Goal: Information Seeking & Learning: Learn about a topic

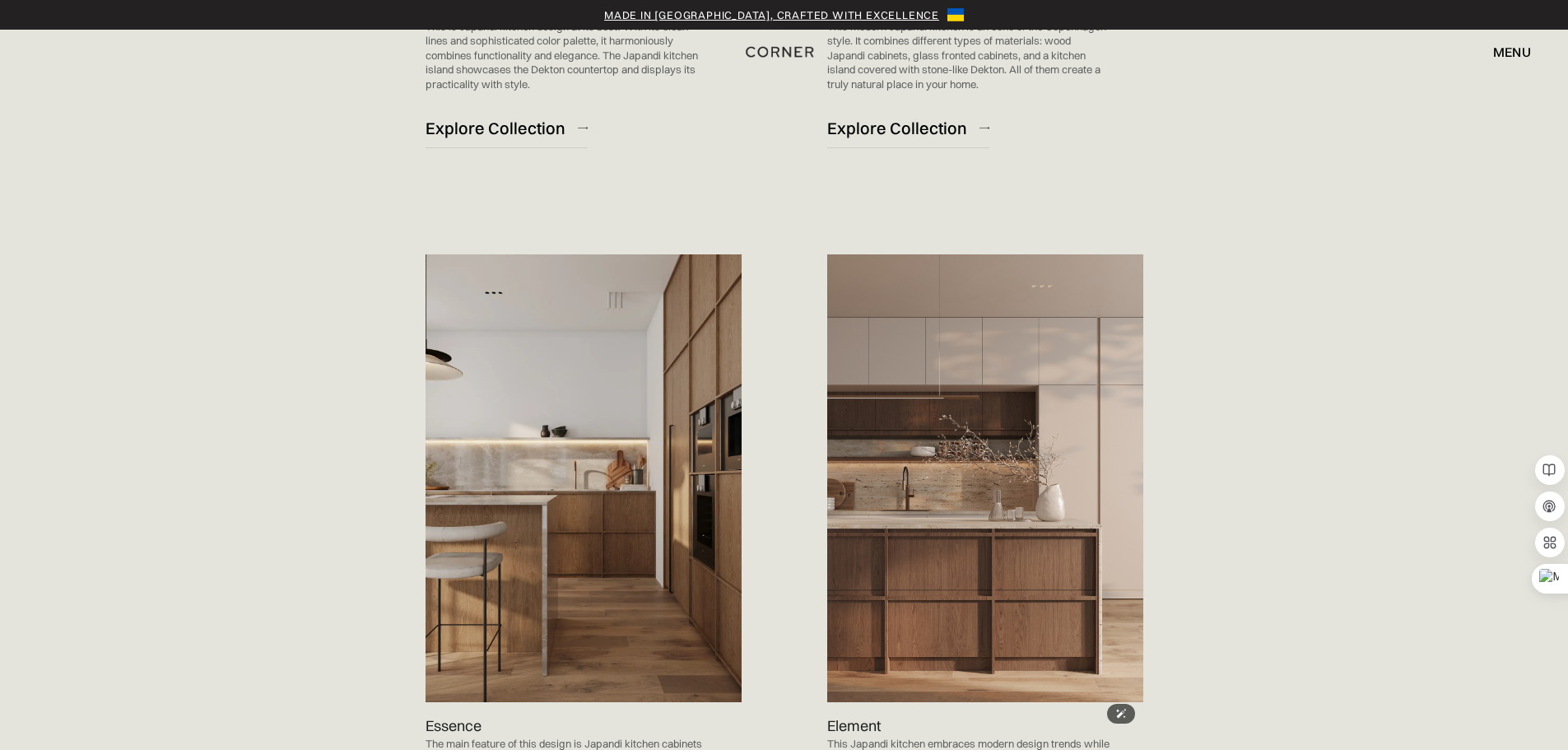
scroll to position [1481, 0]
click at [645, 499] on img at bounding box center [584, 477] width 316 height 448
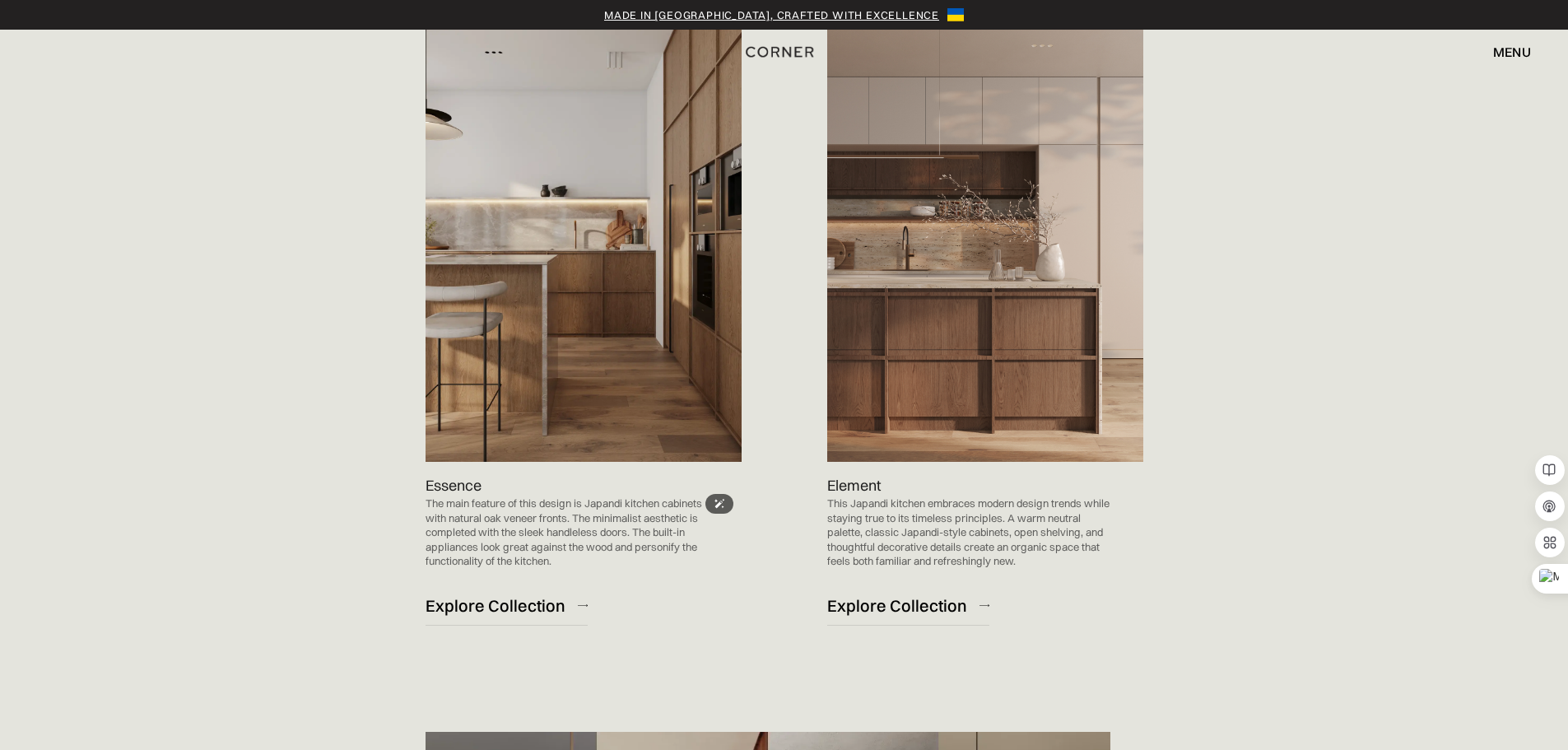
scroll to position [1728, 0]
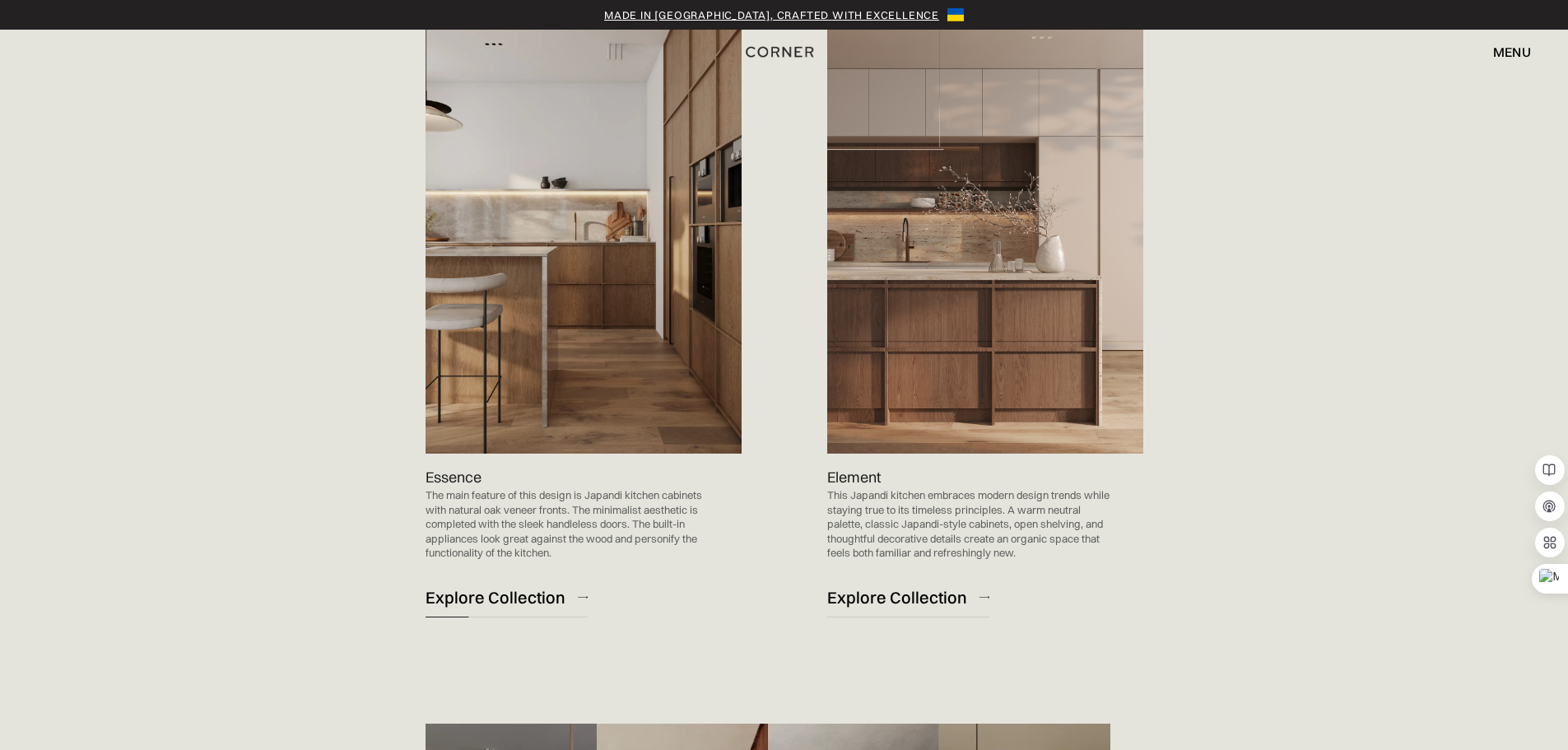
click at [518, 604] on div "Explore Collection" at bounding box center [495, 597] width 140 height 22
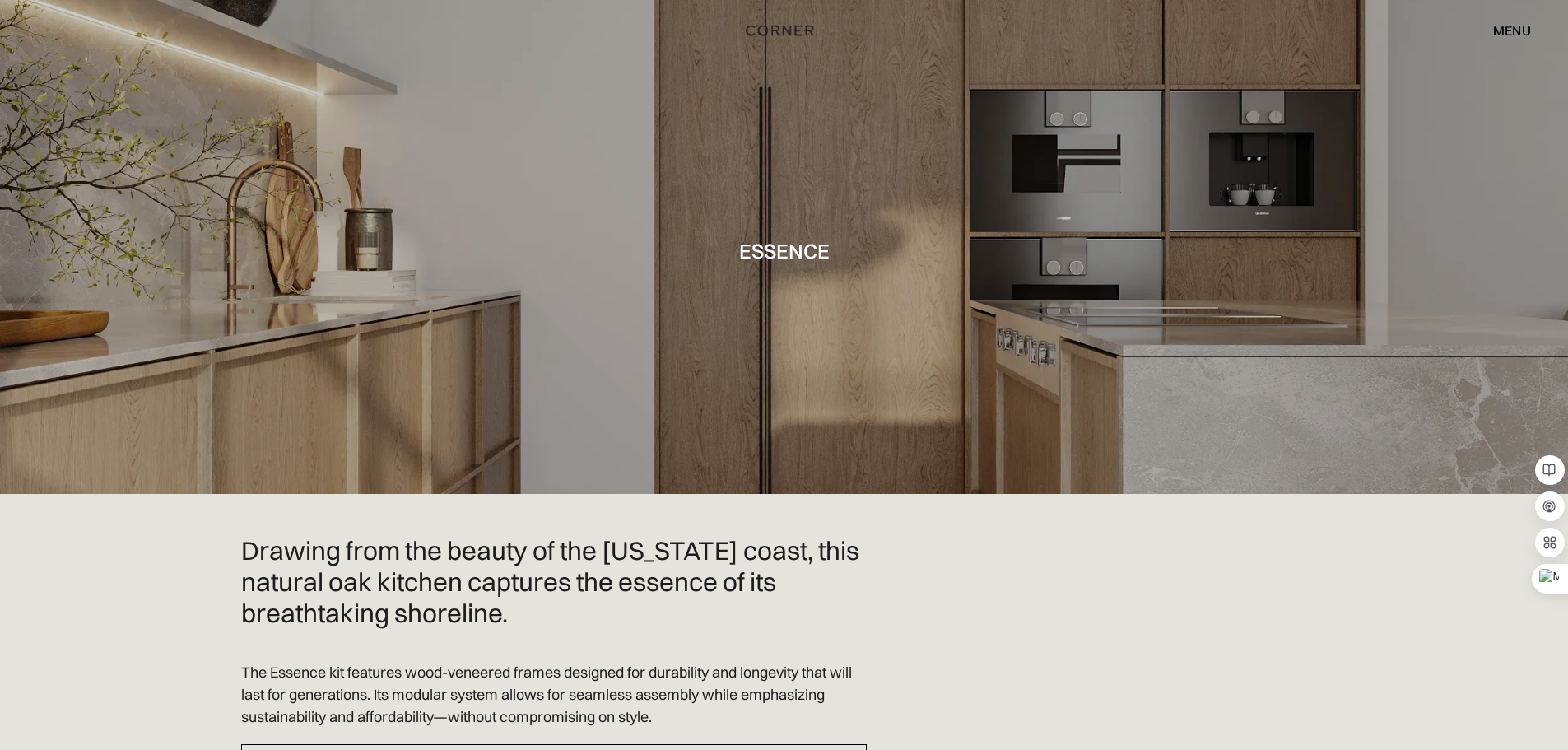
click at [257, 334] on div at bounding box center [784, 247] width 1568 height 493
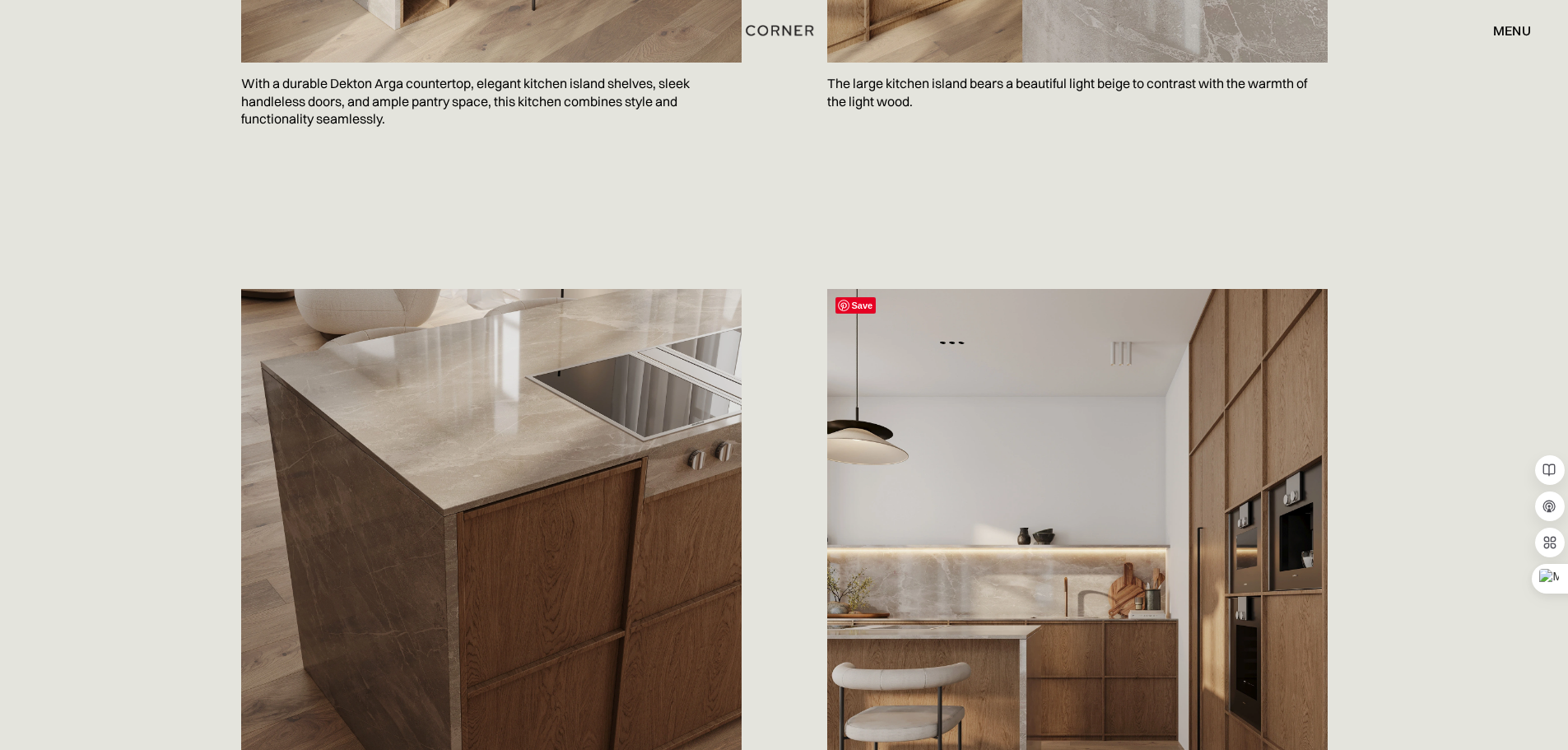
scroll to position [1481, 0]
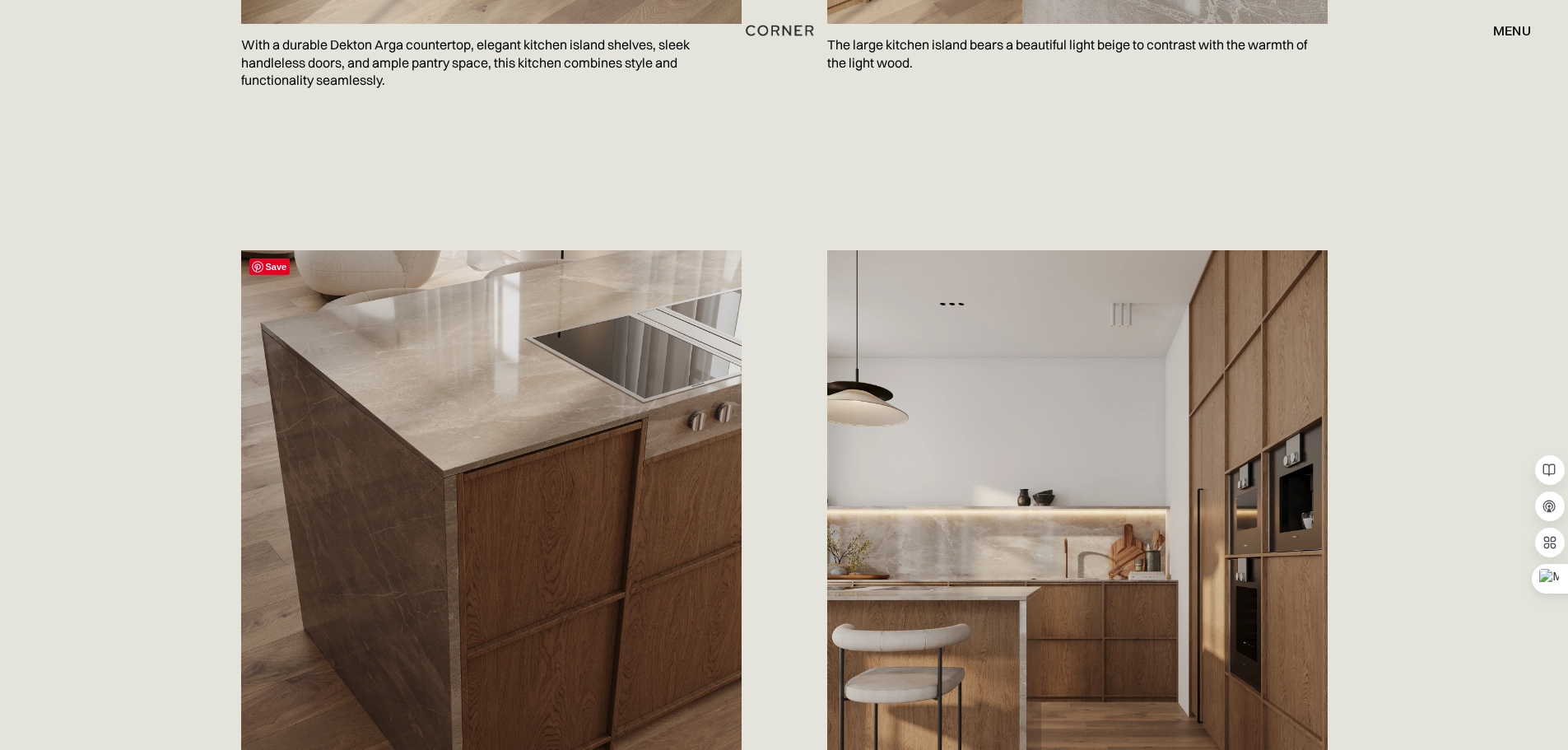
click at [518, 384] on img at bounding box center [492, 563] width 501 height 625
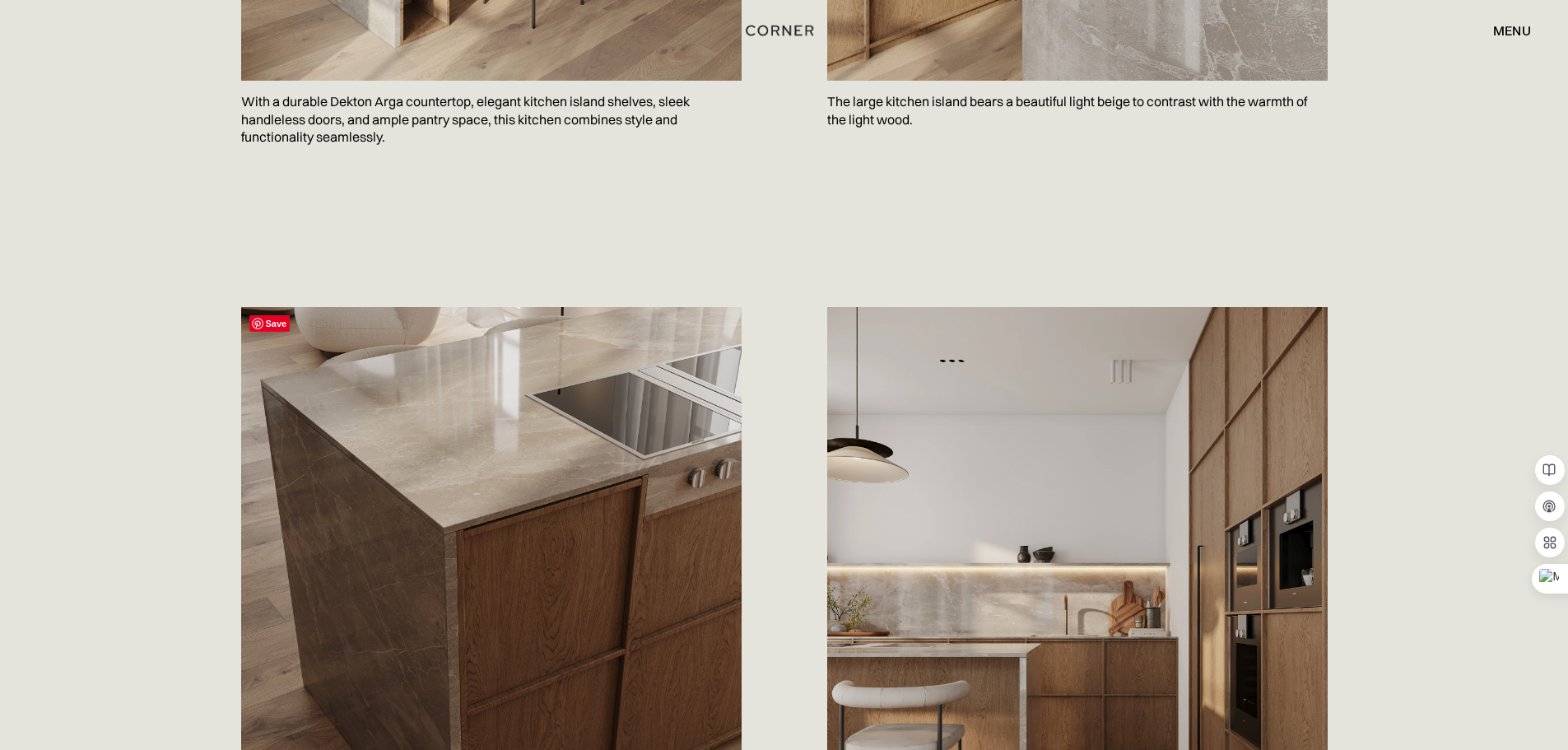
scroll to position [1399, 0]
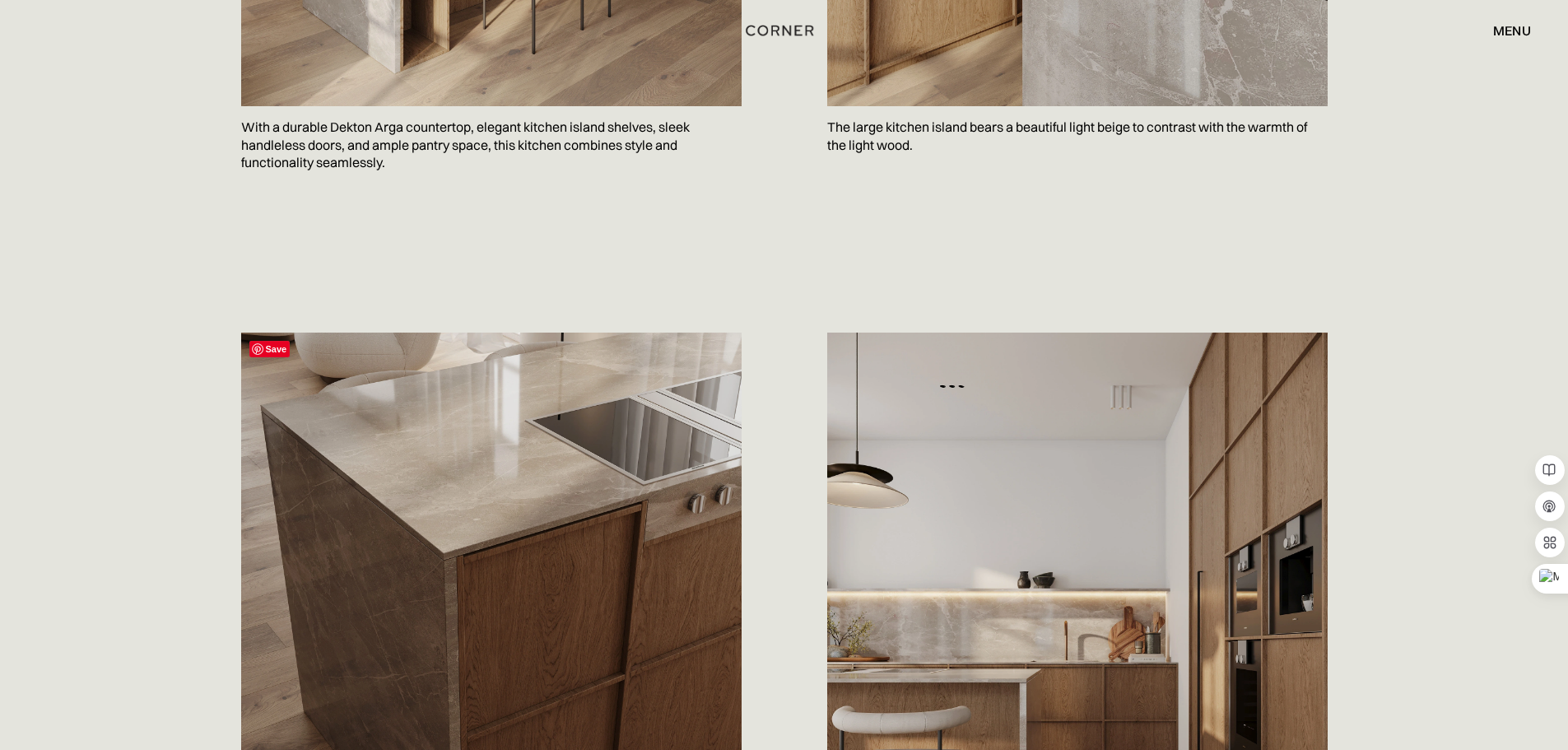
click at [503, 402] on img at bounding box center [492, 645] width 501 height 625
click at [926, 600] on img at bounding box center [1078, 645] width 501 height 625
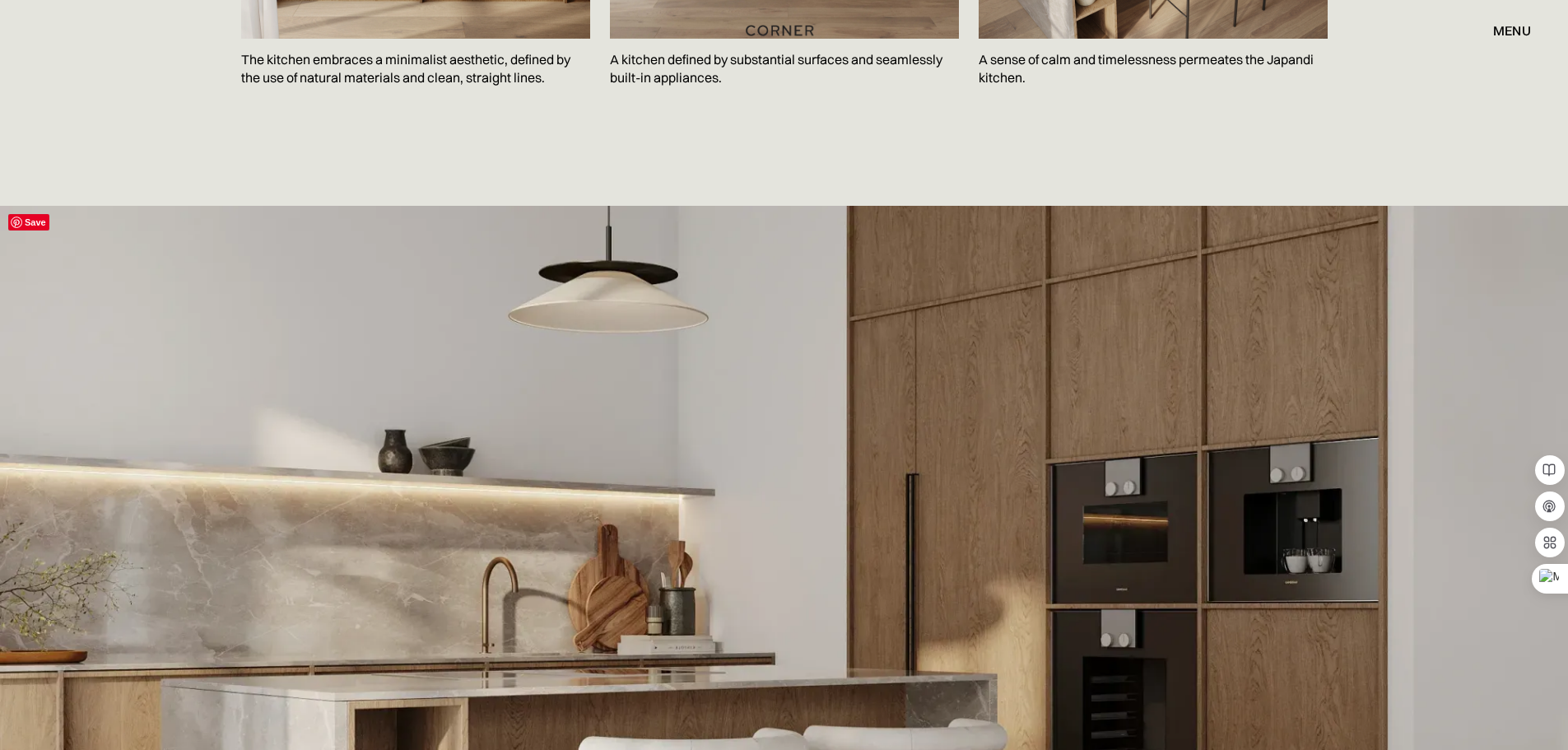
scroll to position [2551, 0]
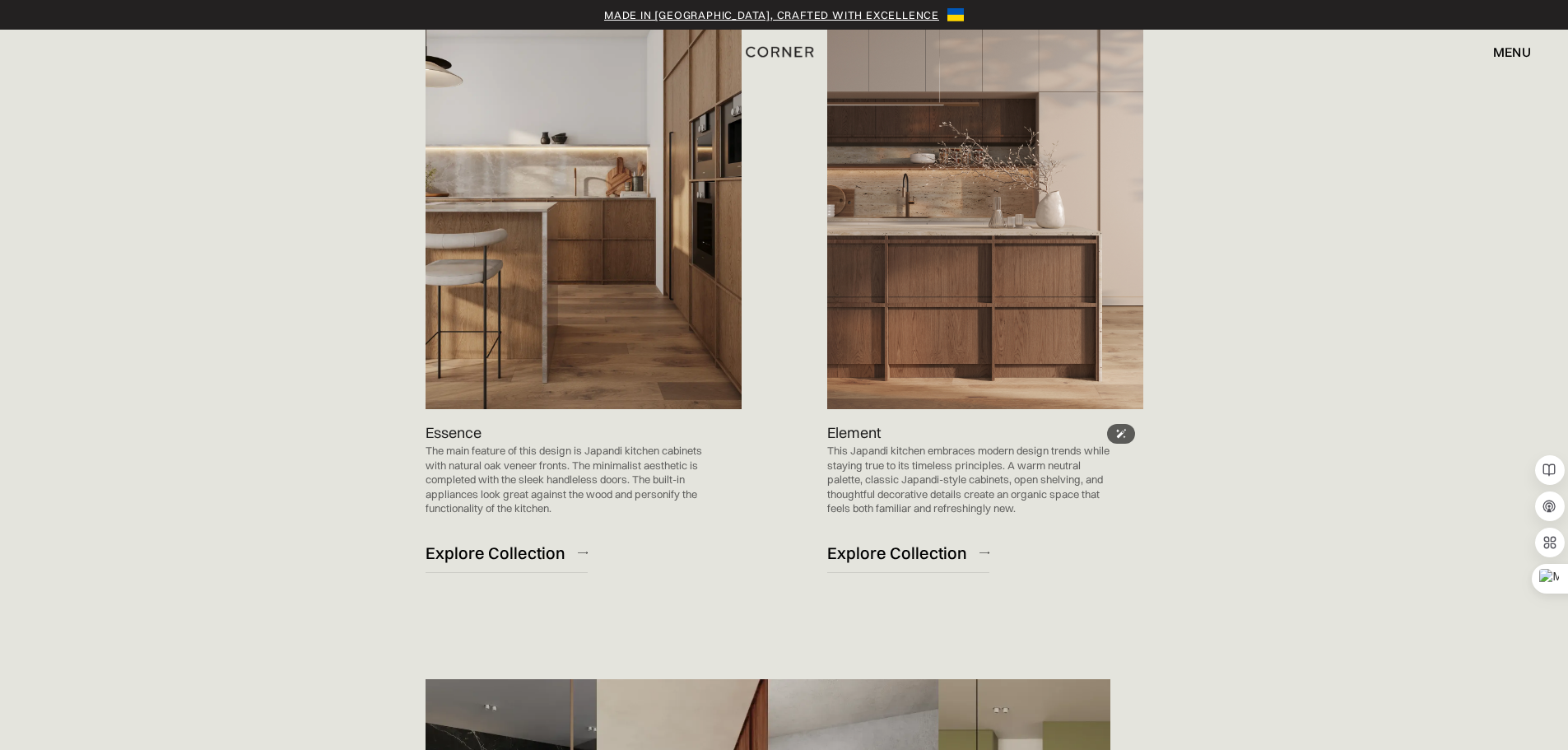
scroll to position [1811, 0]
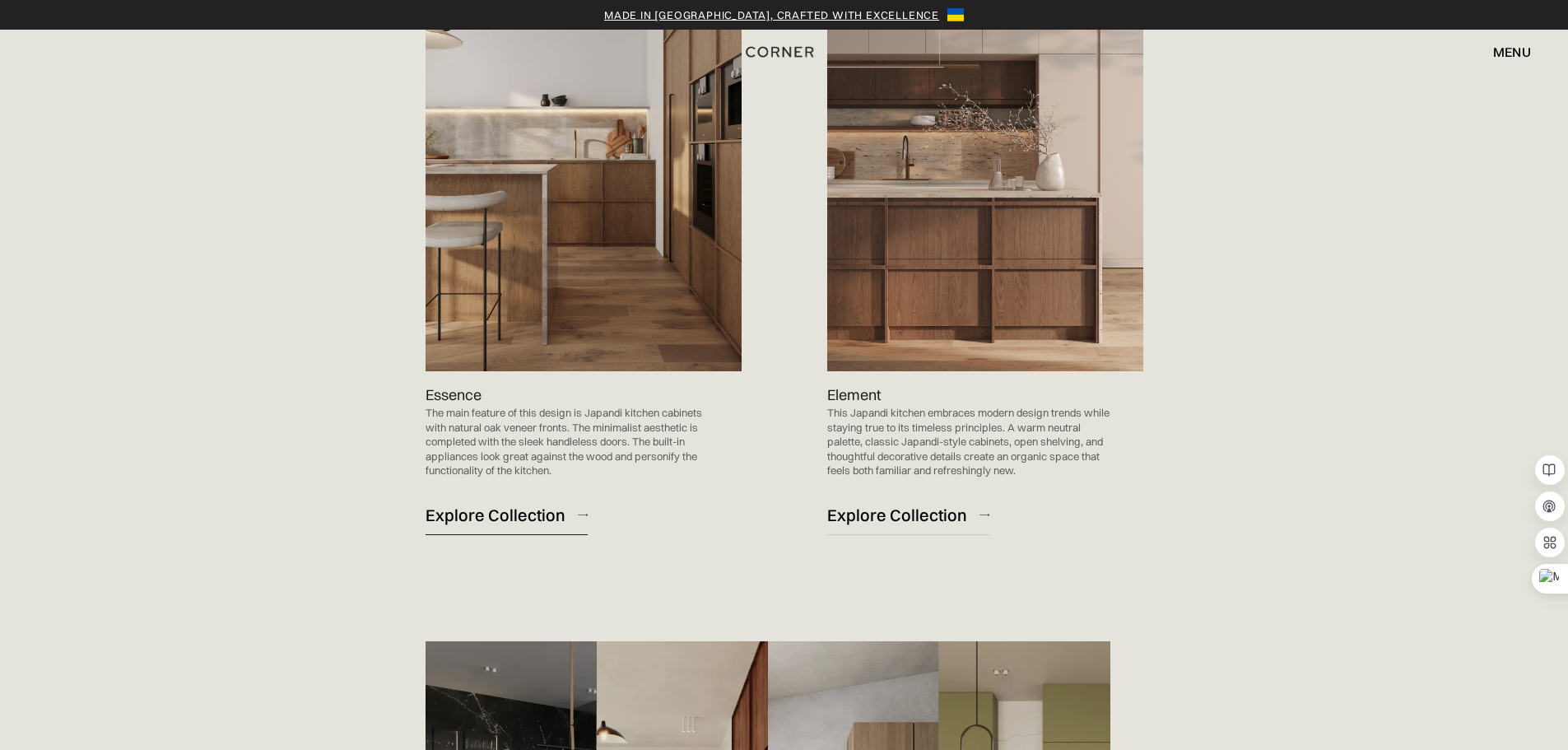
click at [484, 507] on div "Explore Collection" at bounding box center [495, 514] width 140 height 22
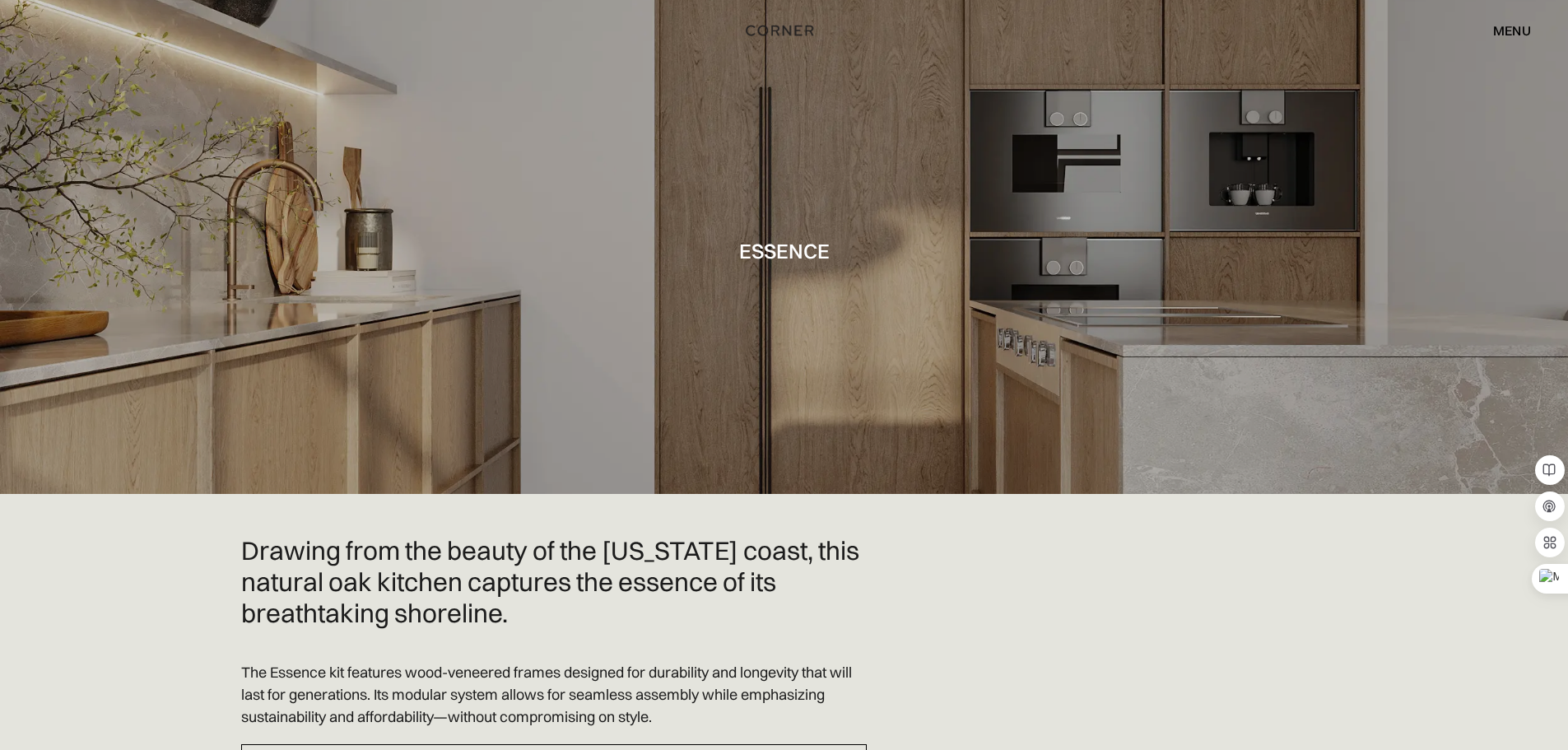
click at [363, 303] on div at bounding box center [784, 247] width 1568 height 493
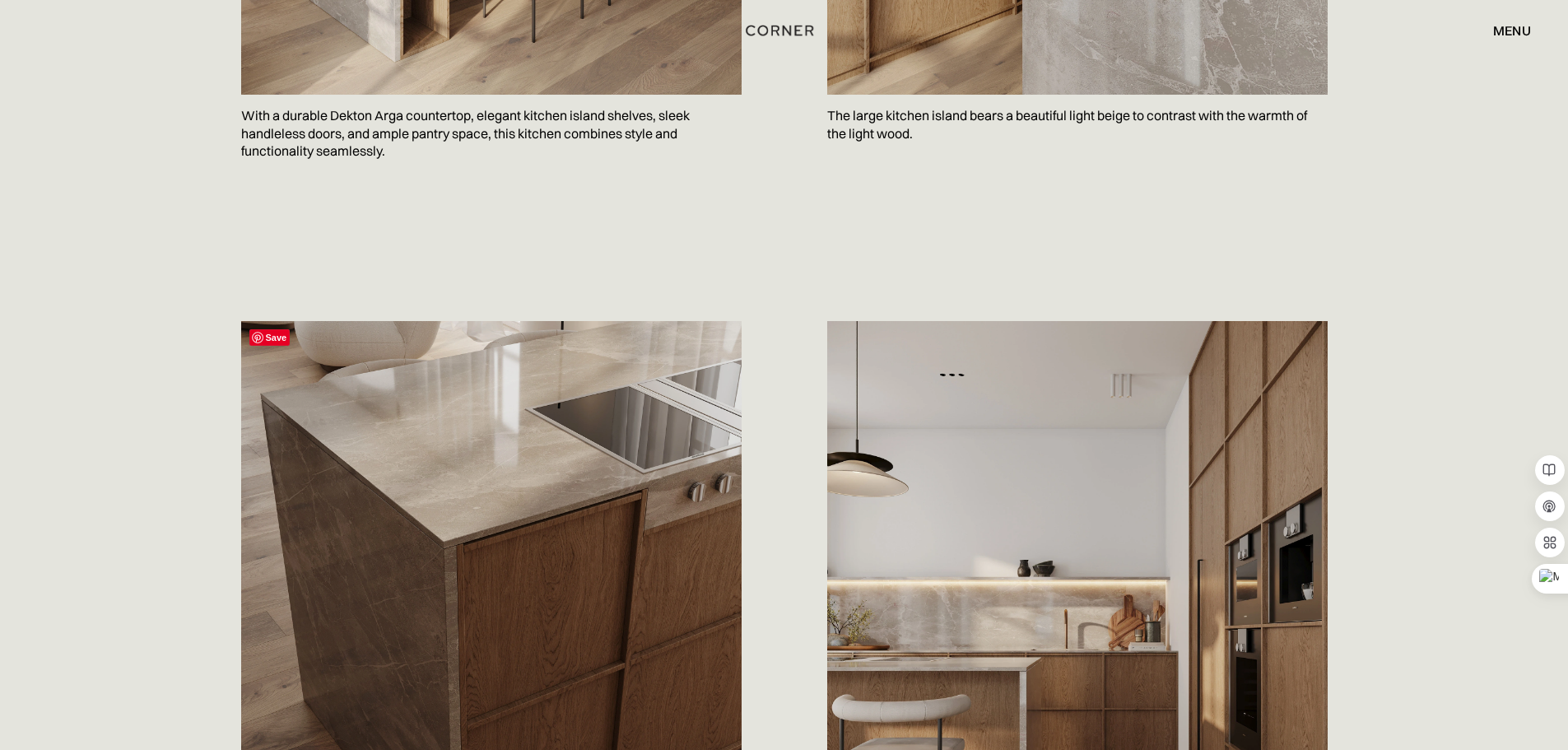
scroll to position [1563, 0]
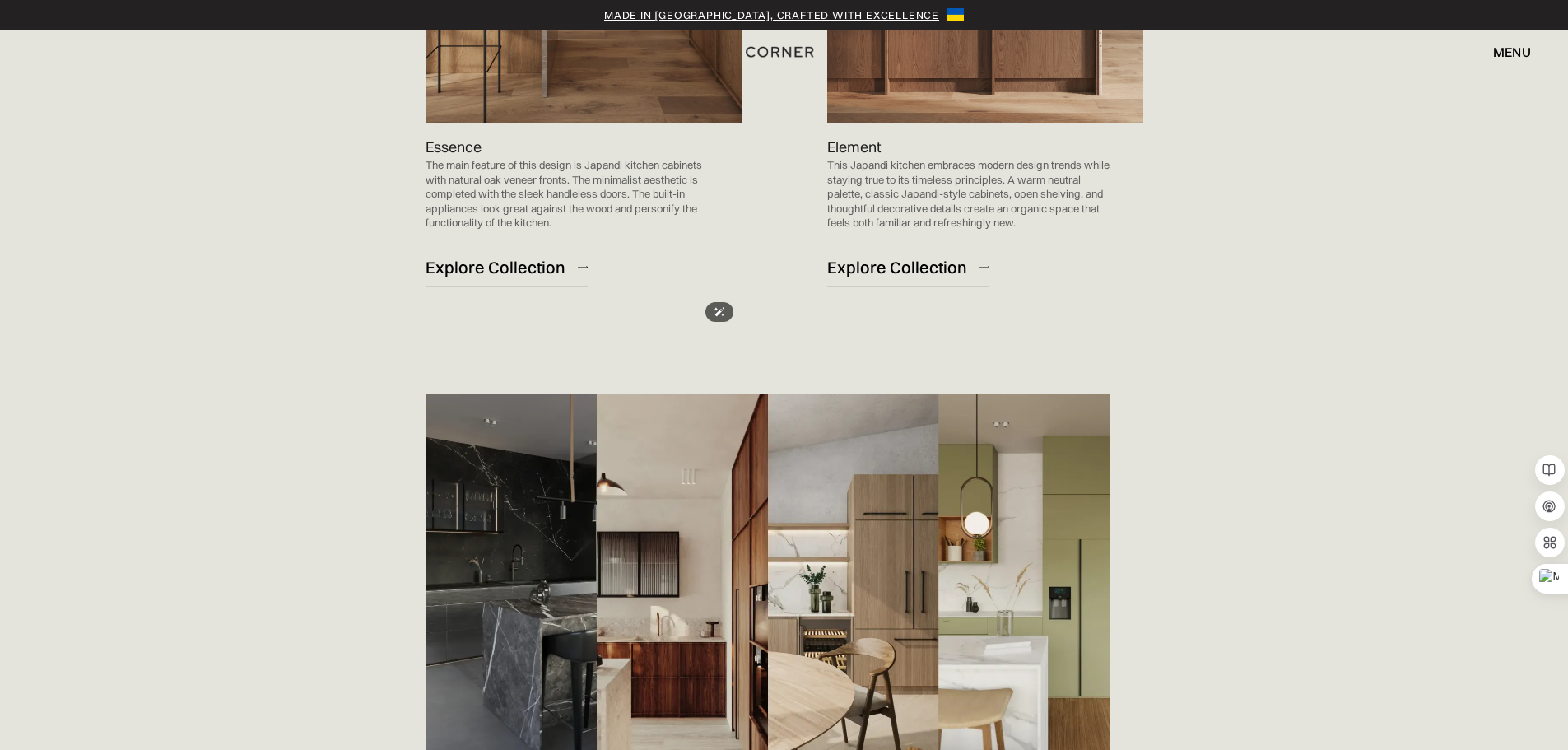
scroll to position [1839, 0]
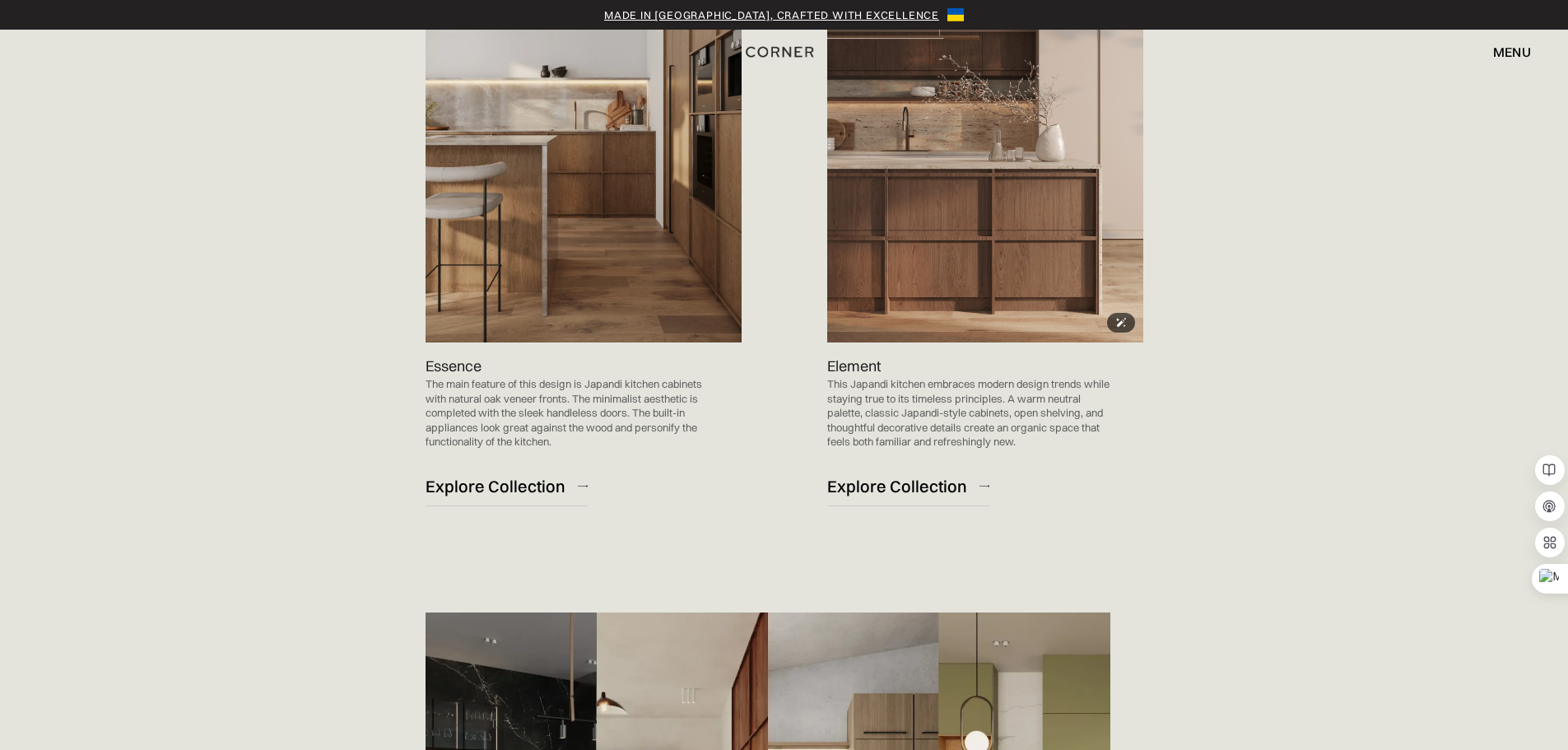
click at [875, 228] on img at bounding box center [985, 118] width 316 height 448
click at [902, 143] on img at bounding box center [985, 118] width 316 height 448
click at [886, 488] on div "Explore Collection" at bounding box center [897, 485] width 140 height 22
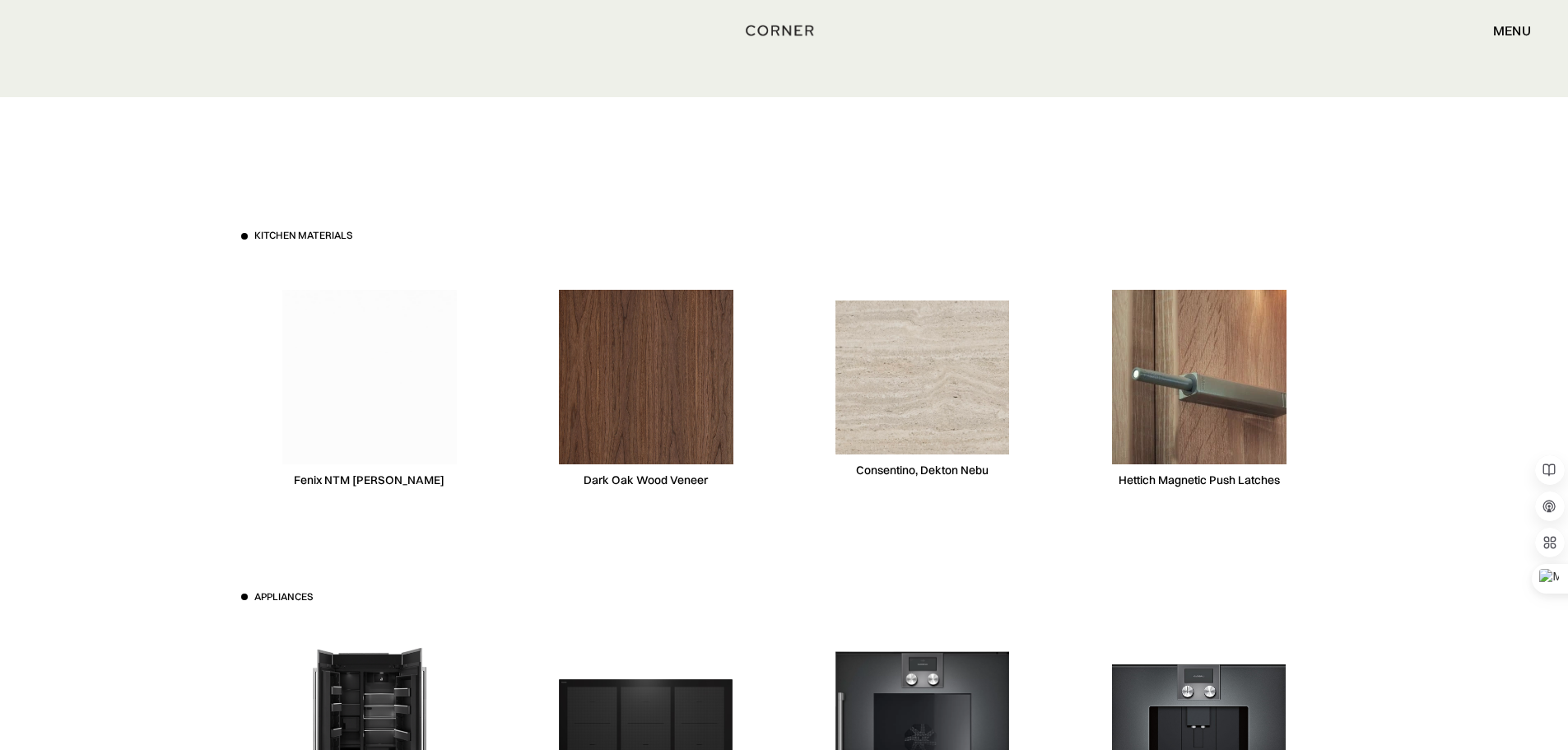
scroll to position [4938, 0]
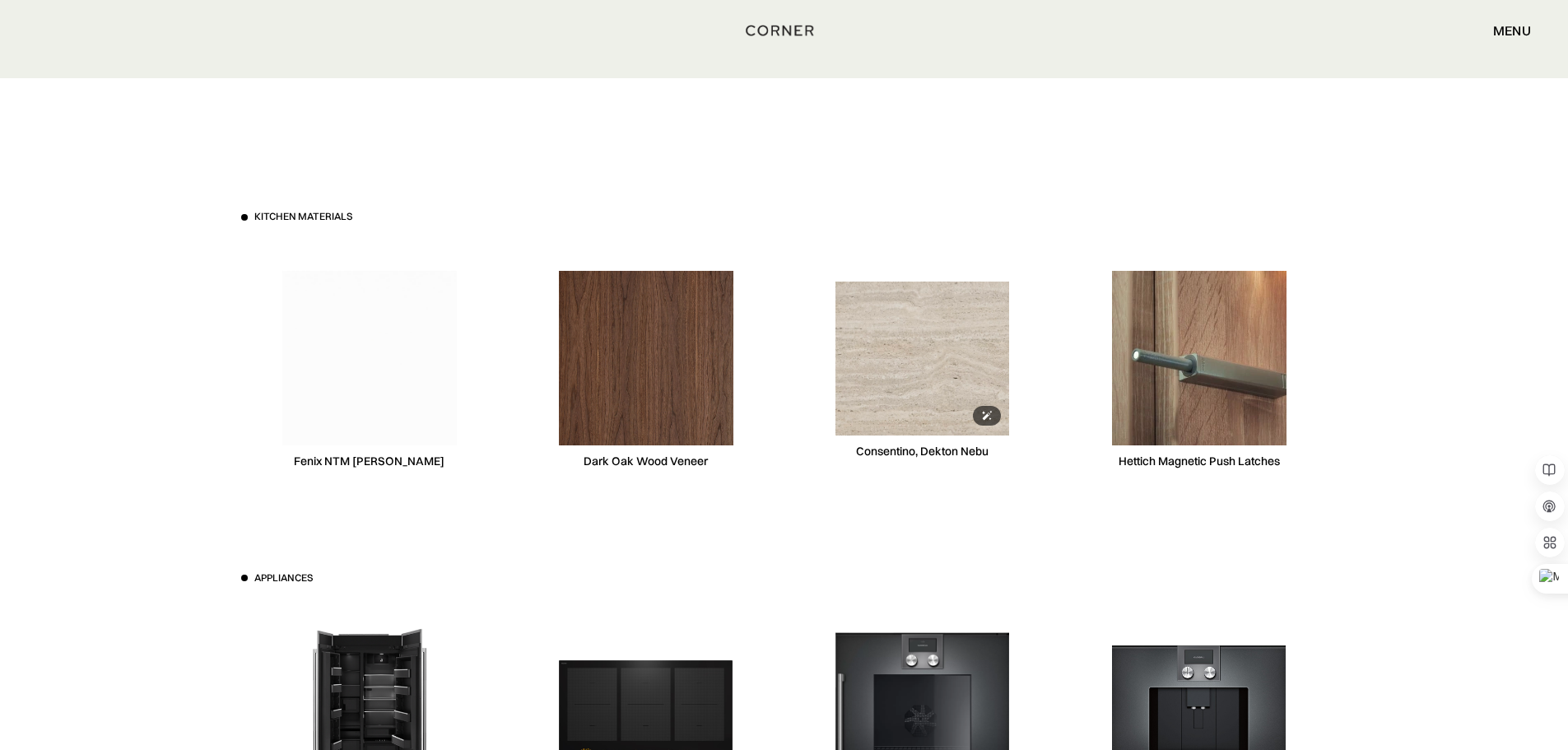
click at [873, 363] on img at bounding box center [923, 358] width 175 height 153
click at [910, 369] on img at bounding box center [923, 358] width 175 height 153
click at [928, 401] on img at bounding box center [923, 358] width 175 height 153
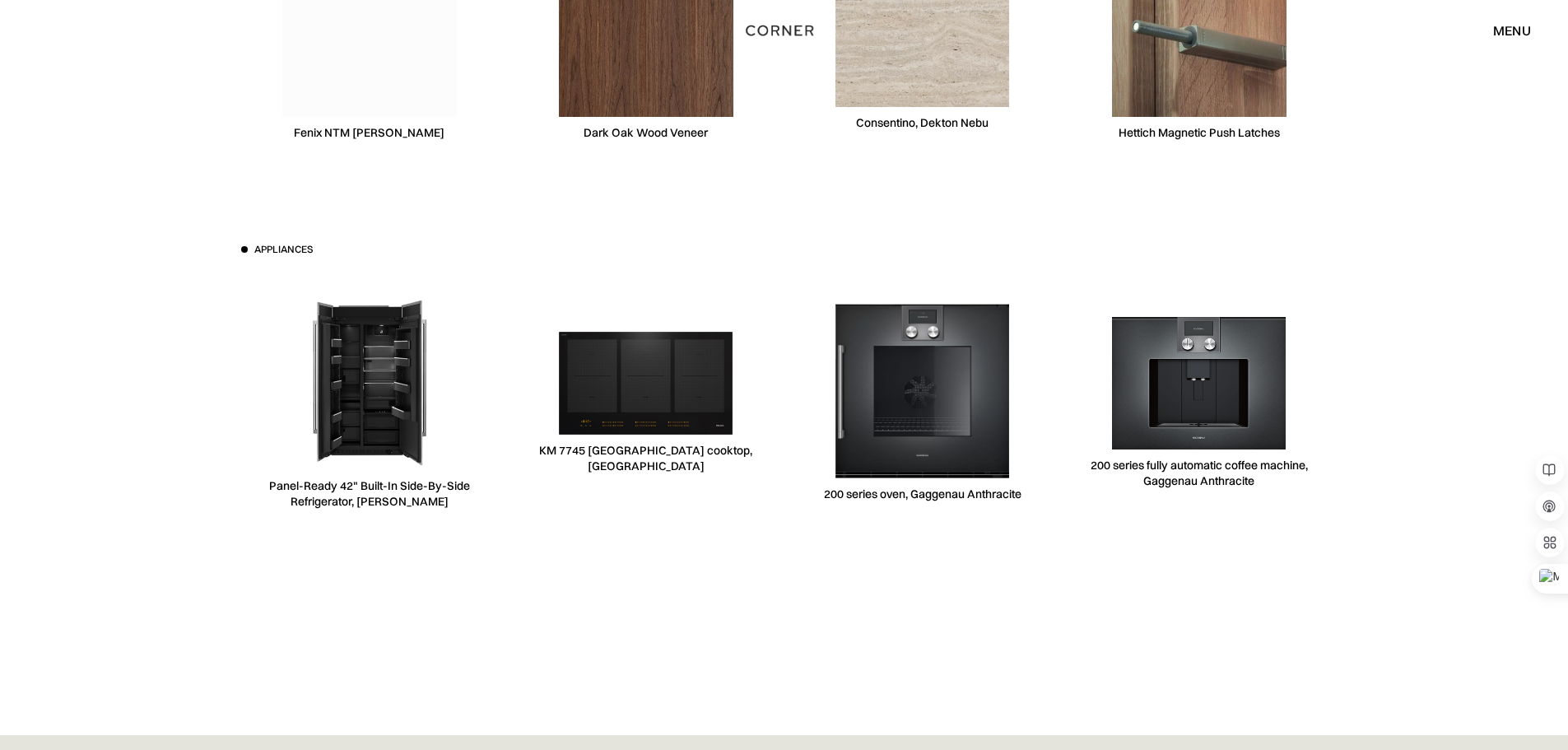
scroll to position [5267, 0]
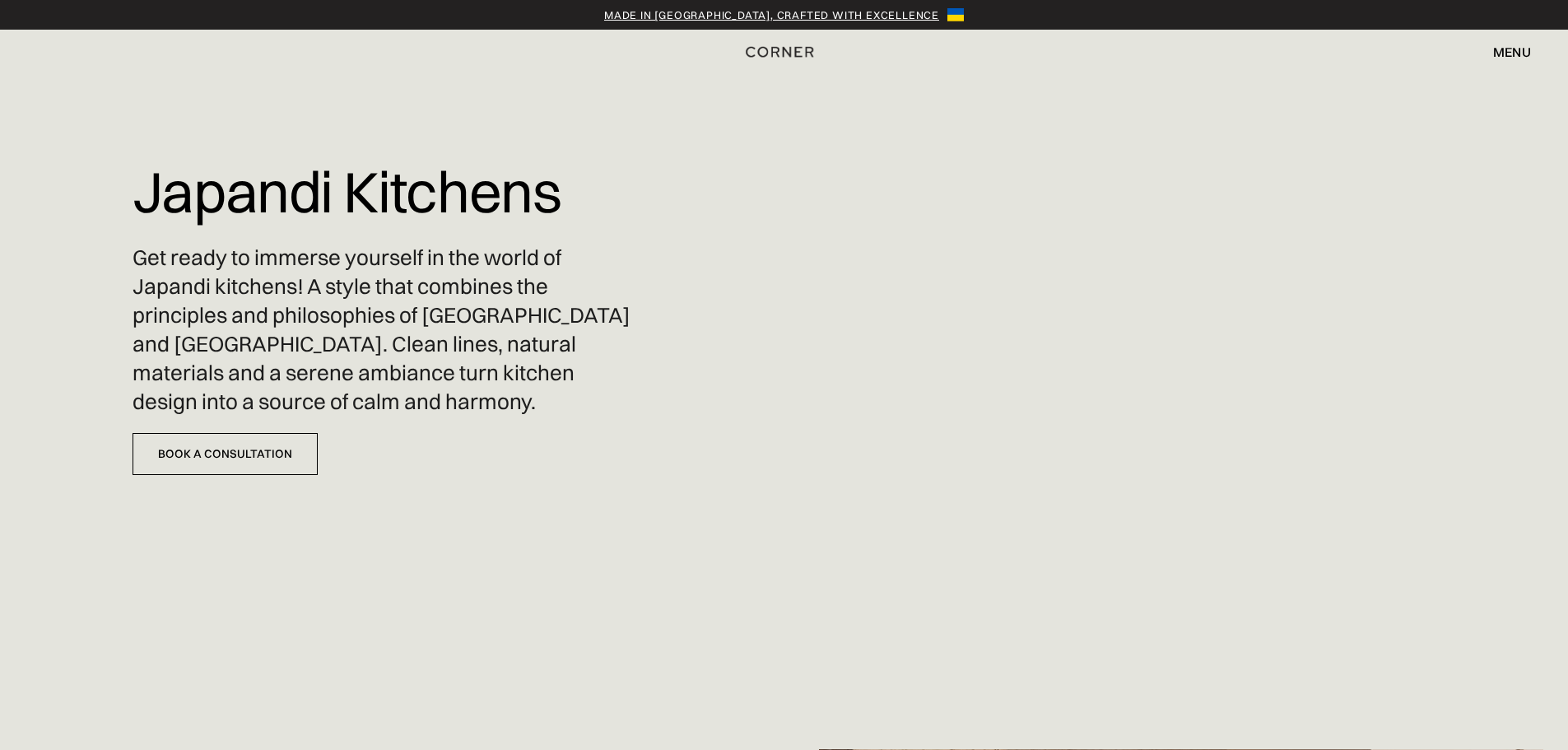
scroll to position [1839, 0]
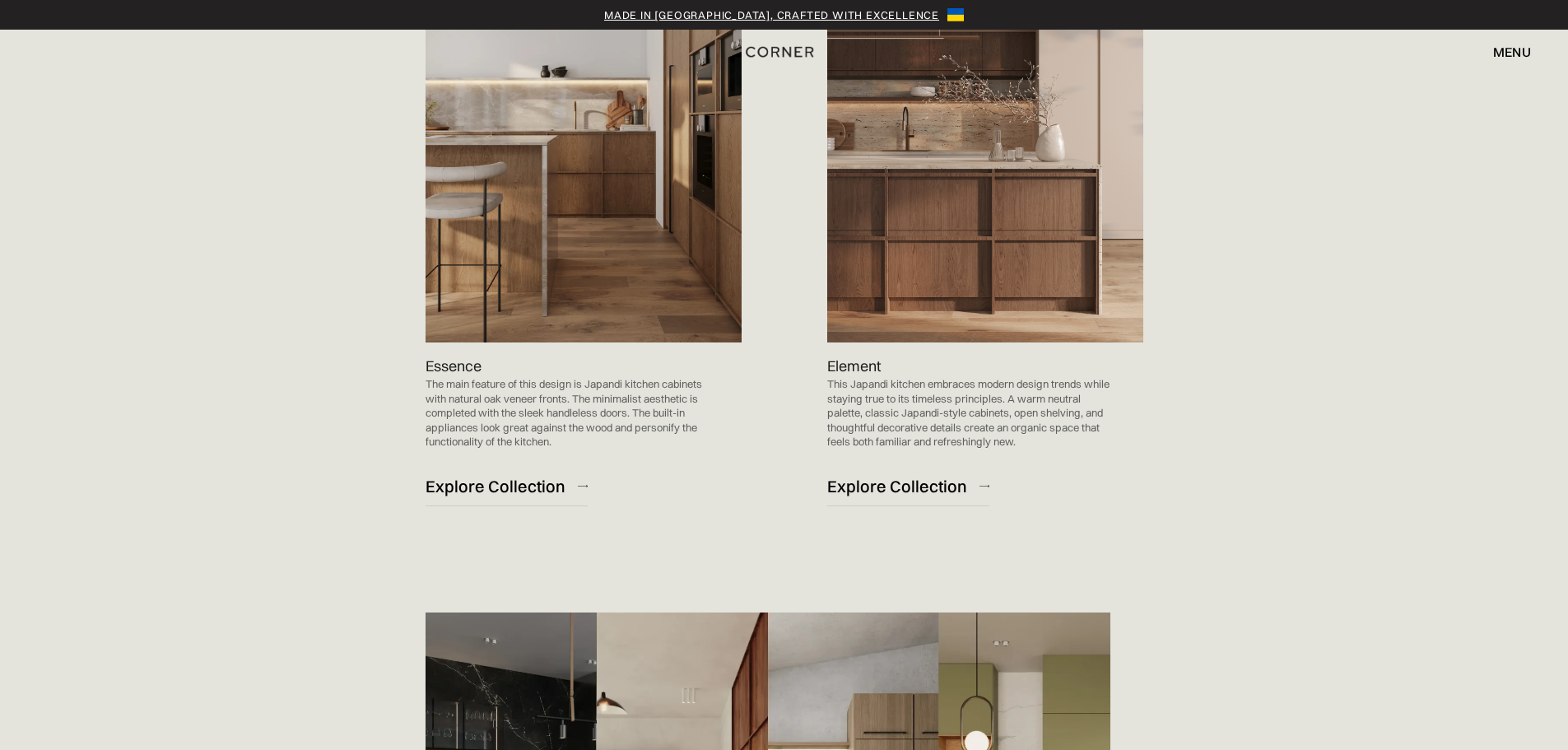
click at [597, 211] on img at bounding box center [584, 118] width 316 height 448
click at [519, 481] on div "Explore Collection" at bounding box center [495, 485] width 140 height 22
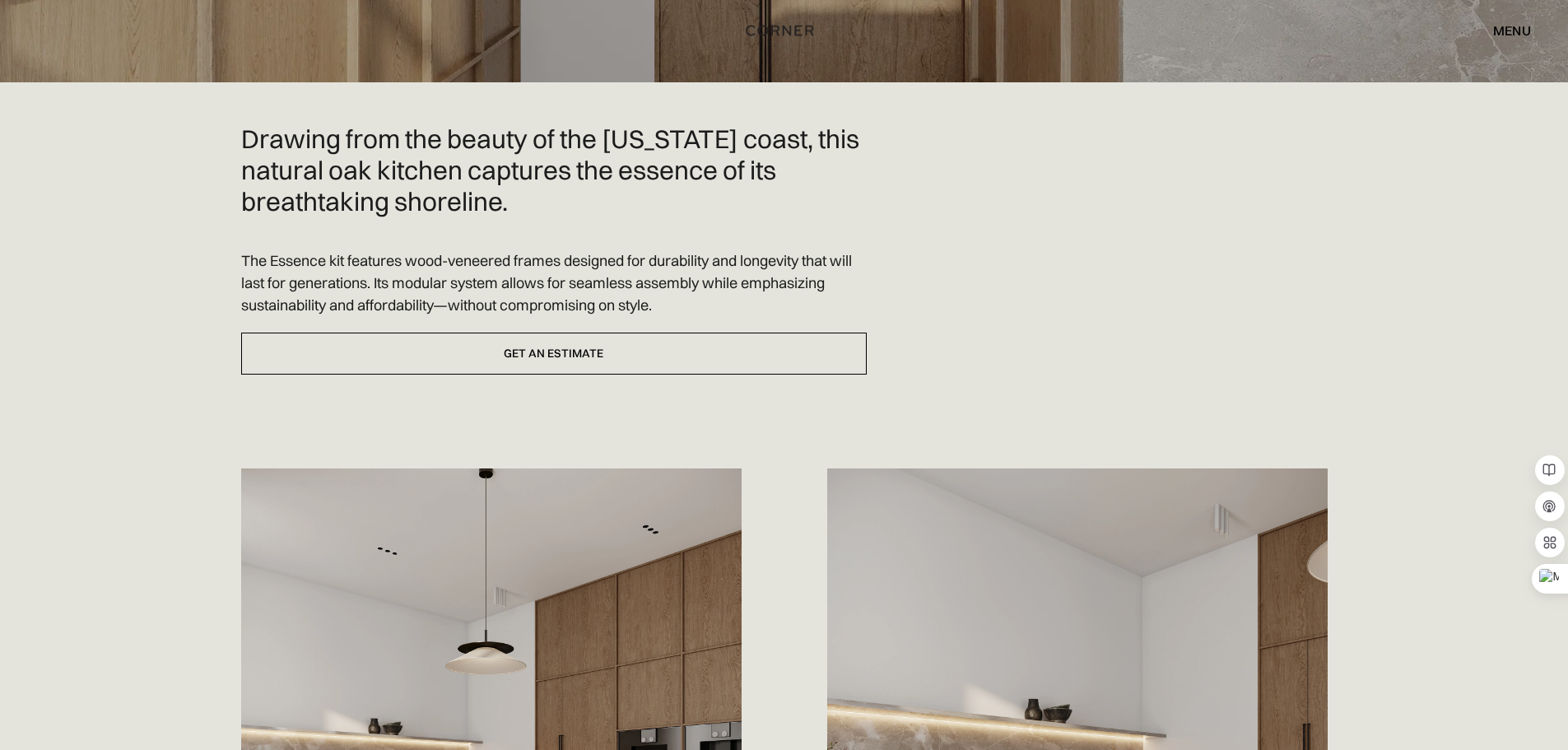
scroll to position [823, 0]
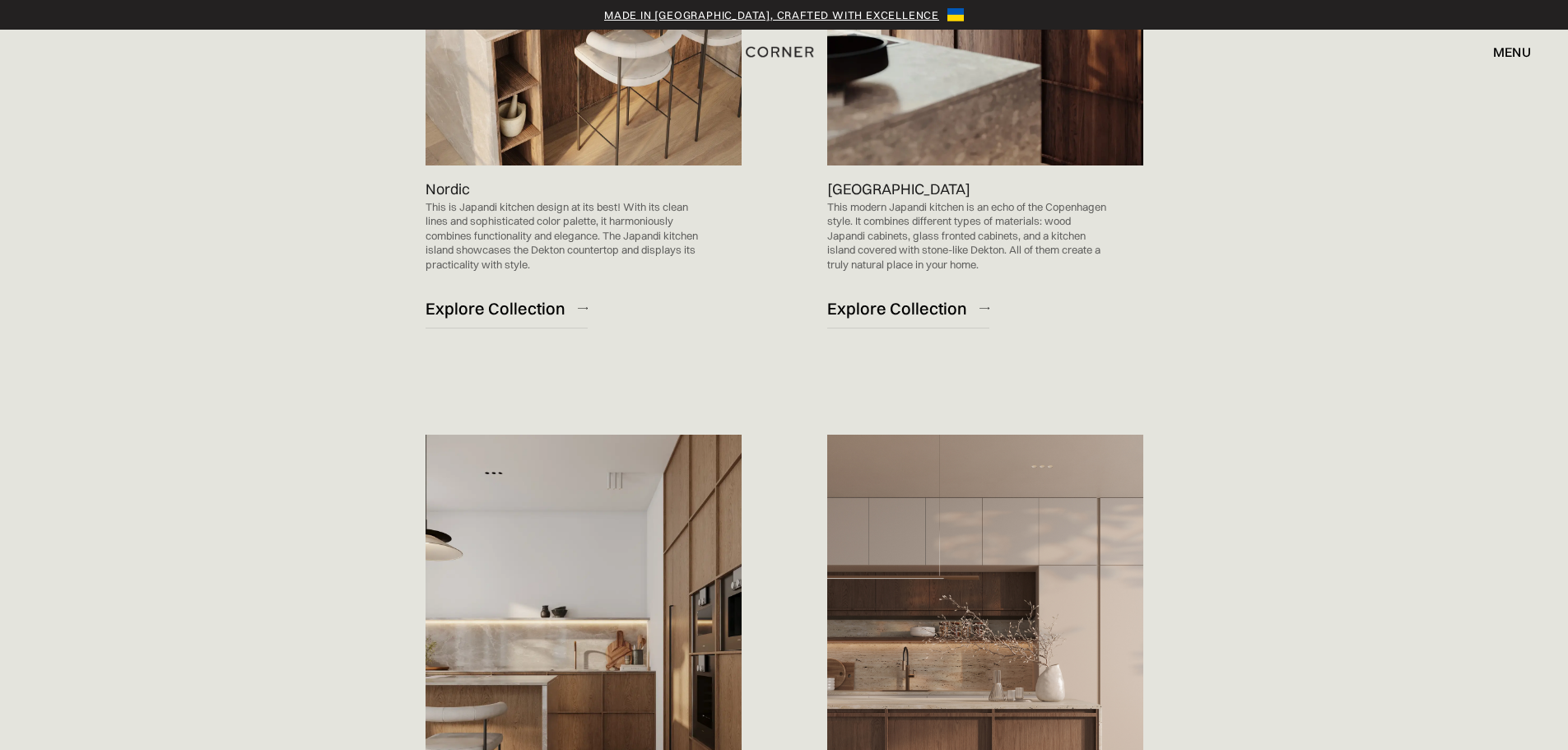
scroll to position [934, 0]
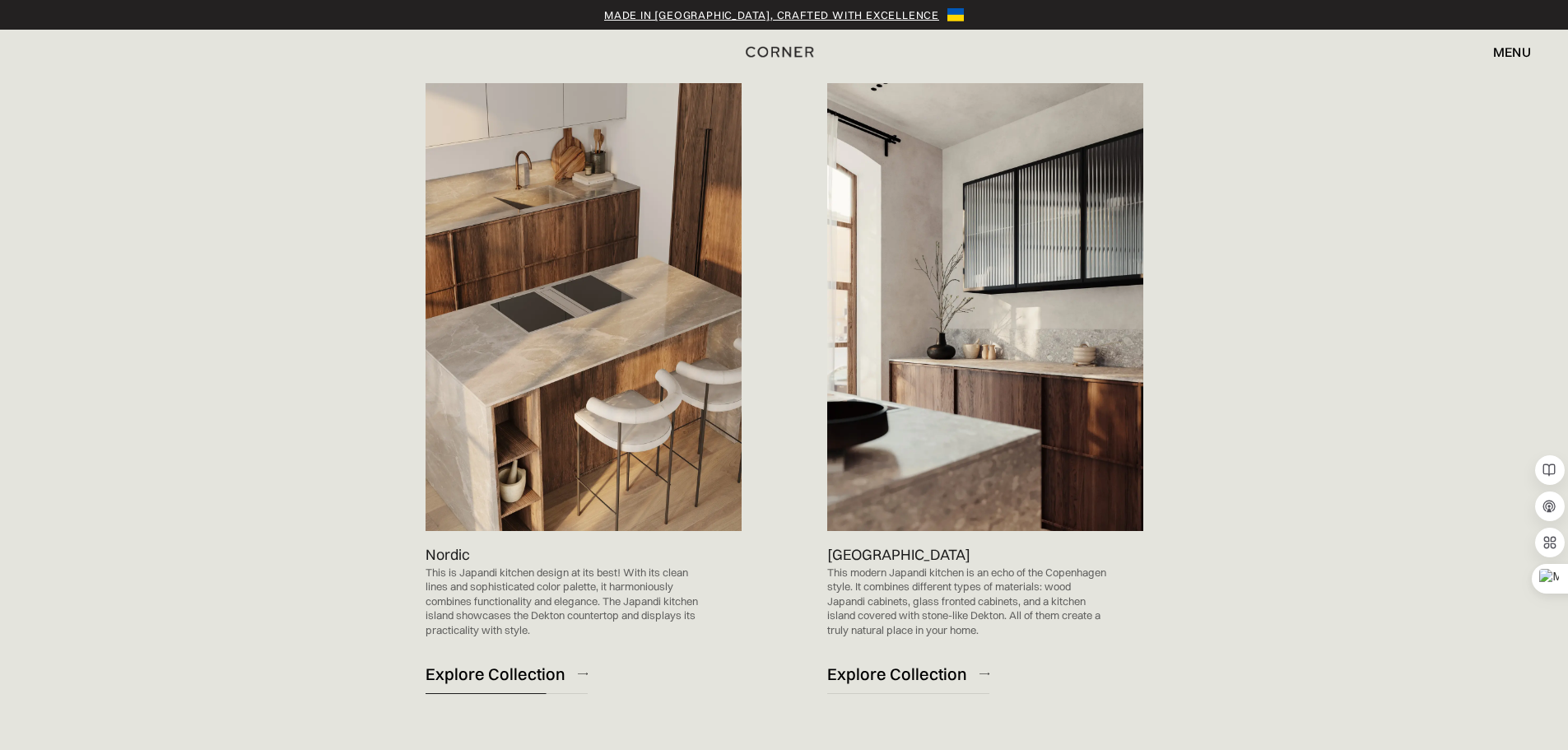
click at [500, 665] on div "Explore Collection" at bounding box center [495, 673] width 140 height 22
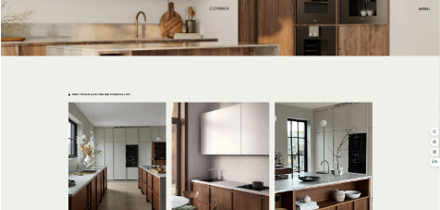
scroll to position [4158, 0]
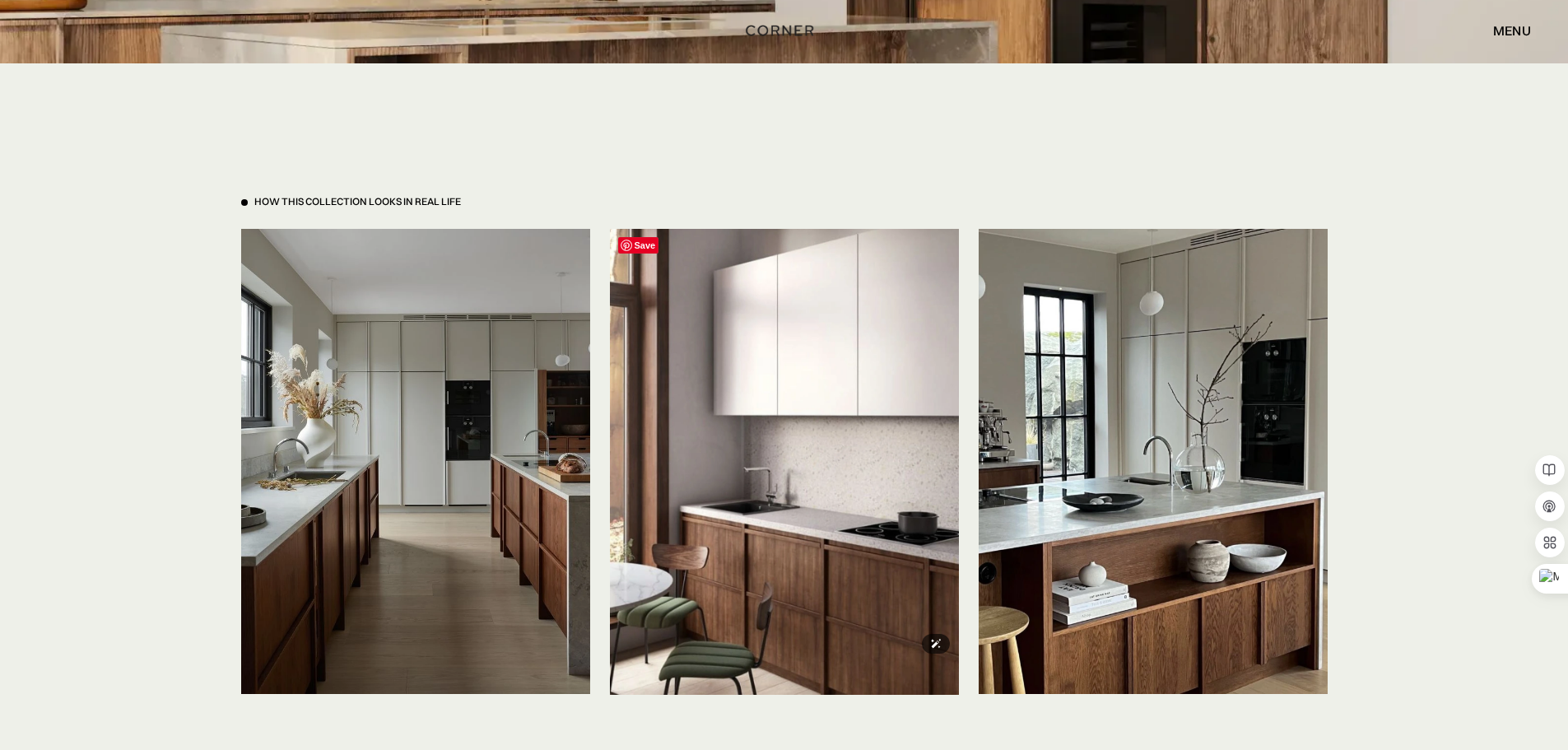
click at [808, 509] on img at bounding box center [785, 461] width 349 height 466
click at [801, 570] on img at bounding box center [785, 461] width 349 height 466
click at [775, 523] on img at bounding box center [785, 461] width 349 height 466
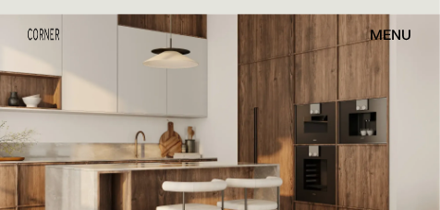
scroll to position [4643, 0]
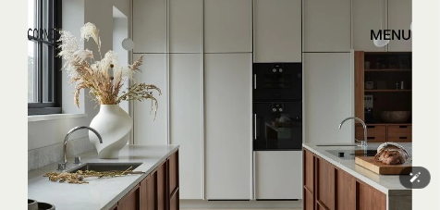
scroll to position [5105, 0]
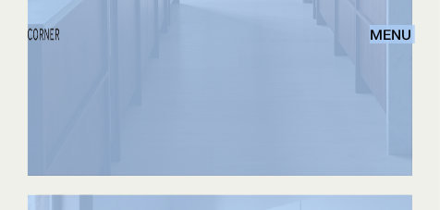
scroll to position [5311, 0]
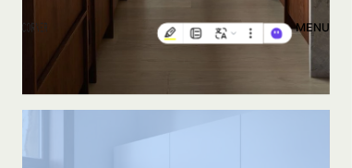
scroll to position [5403, 0]
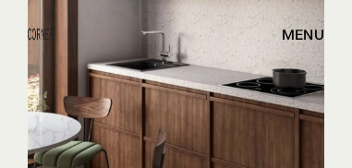
scroll to position [4886, 0]
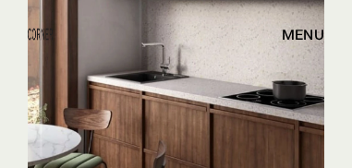
click at [225, 78] on img at bounding box center [176, 37] width 297 height 395
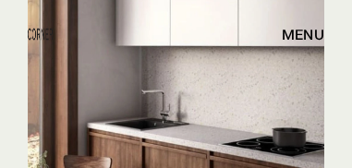
scroll to position [4830, 0]
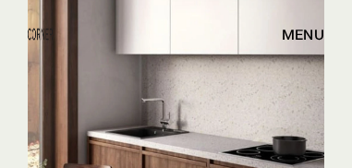
click at [225, 78] on img at bounding box center [176, 93] width 297 height 395
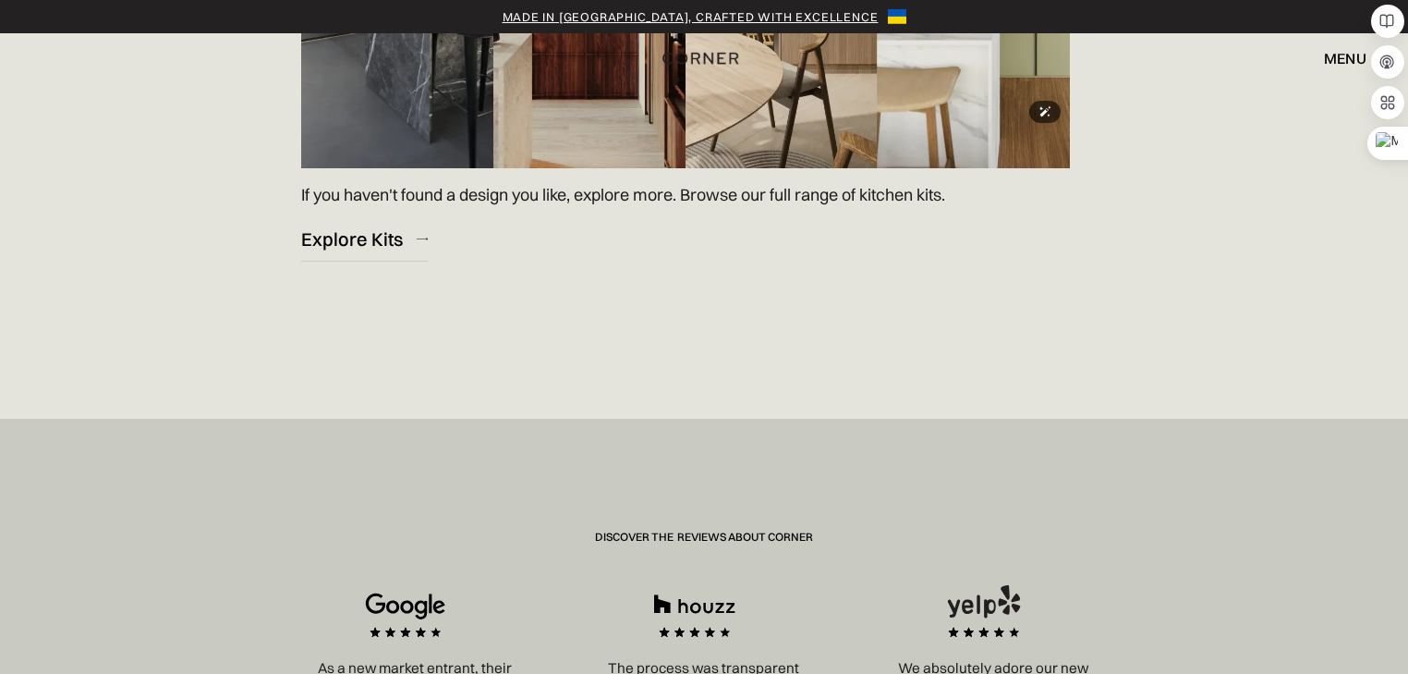
scroll to position [2992, 0]
click at [351, 167] on div "Explore Kits" at bounding box center [352, 237] width 102 height 25
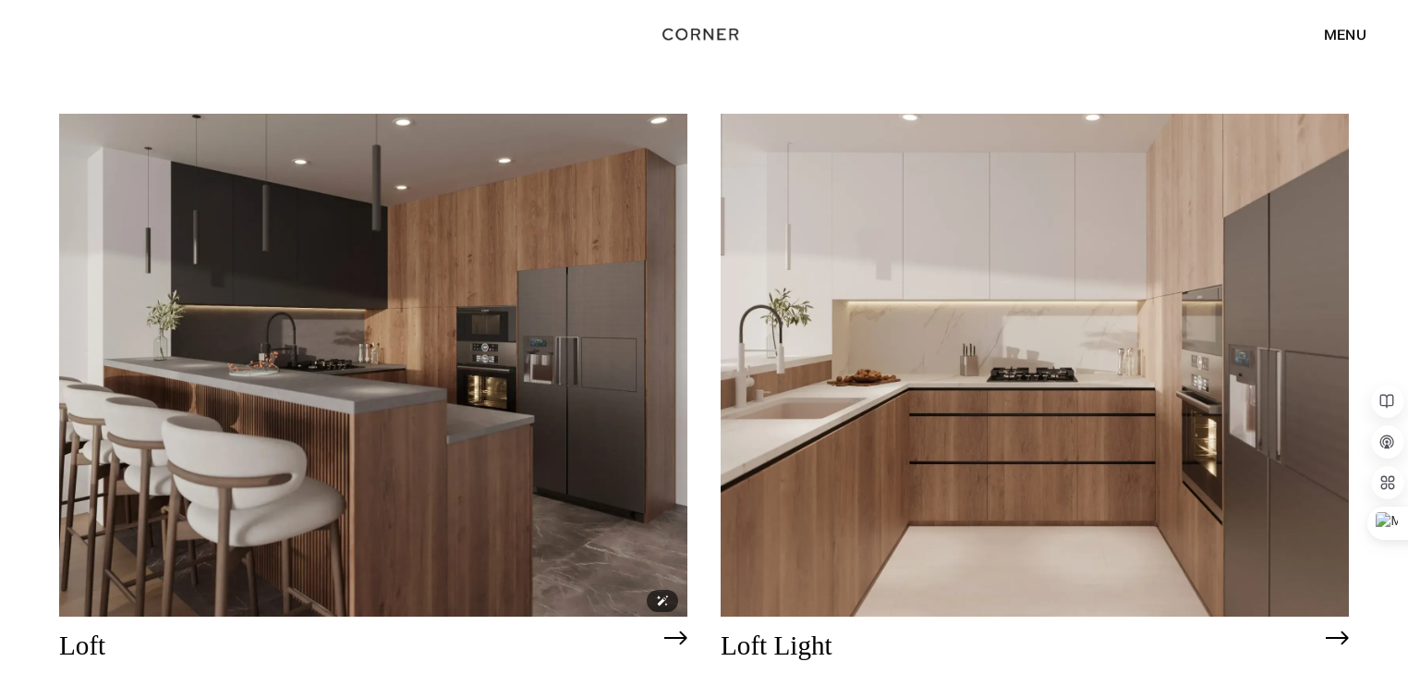
scroll to position [4730, 0]
